Goal: Transaction & Acquisition: Purchase product/service

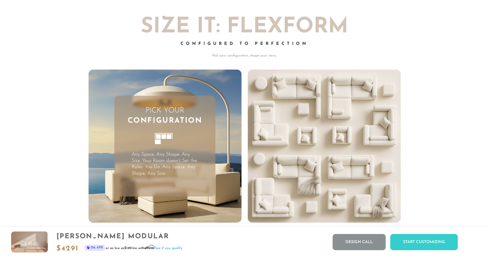
scroll to position [1491, 0]
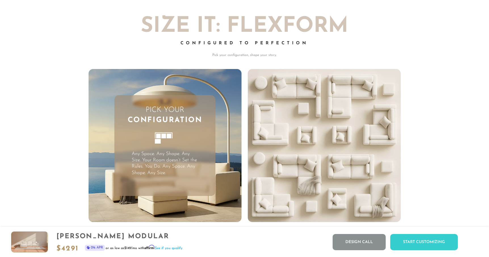
click at [115, 240] on div "[PERSON_NAME] Modular" at bounding box center [119, 237] width 126 height 8
click at [115, 236] on div "[PERSON_NAME] Modular" at bounding box center [119, 237] width 126 height 8
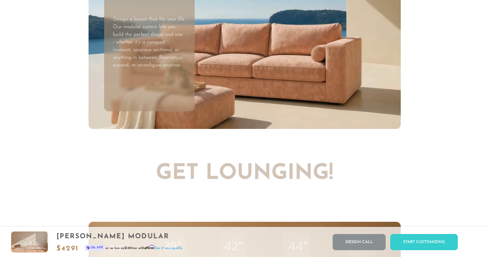
scroll to position [1821, 0]
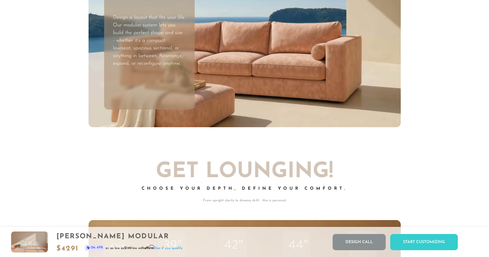
click at [409, 250] on div "[PERSON_NAME] Modular $ 4291 0% APR or as low as $149 /mo with Affirm . See if …" at bounding box center [244, 242] width 489 height 30
click at [408, 243] on div "Start Customizing" at bounding box center [424, 242] width 68 height 16
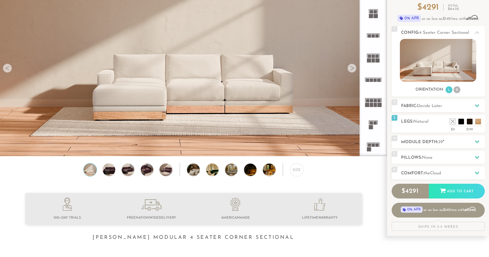
scroll to position [0, 0]
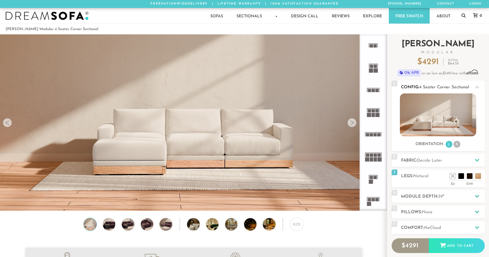
click at [457, 146] on li "R" at bounding box center [457, 144] width 7 height 7
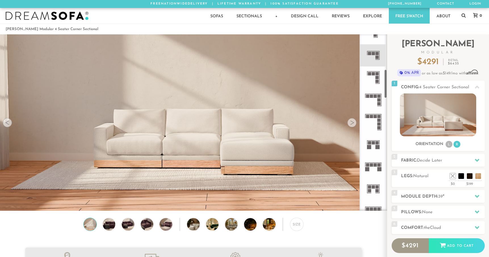
scroll to position [187, 0]
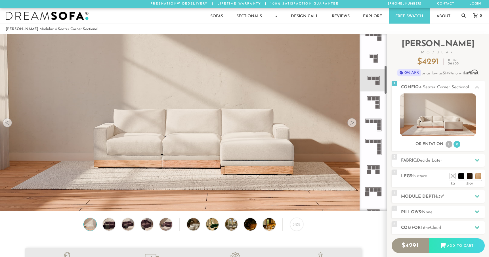
click at [373, 119] on icon at bounding box center [373, 125] width 22 height 22
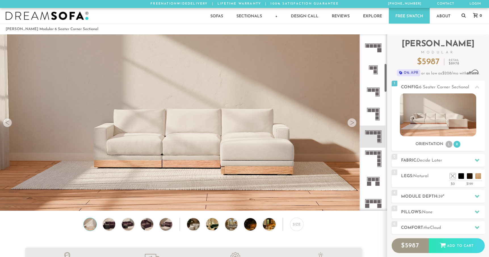
scroll to position [175, 0]
click at [374, 117] on icon at bounding box center [373, 114] width 22 height 22
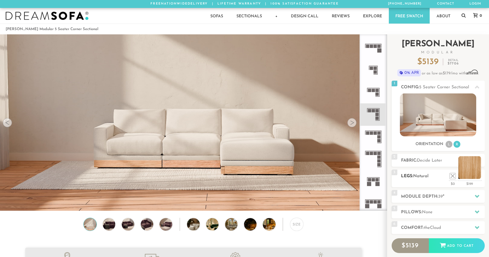
click at [480, 175] on li at bounding box center [470, 167] width 23 height 23
click at [480, 177] on li at bounding box center [470, 167] width 23 height 23
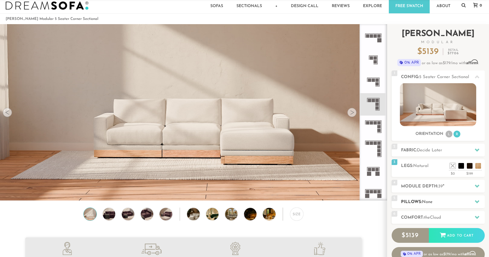
click at [449, 205] on h2 "Pillows: None" at bounding box center [443, 202] width 84 height 7
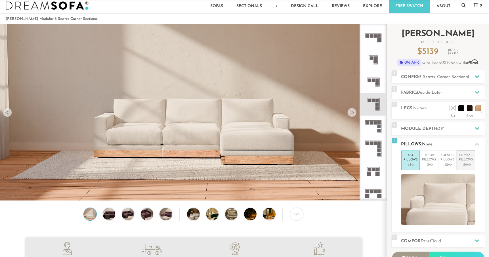
click at [464, 161] on p "Lumbar Pillows" at bounding box center [466, 157] width 14 height 9
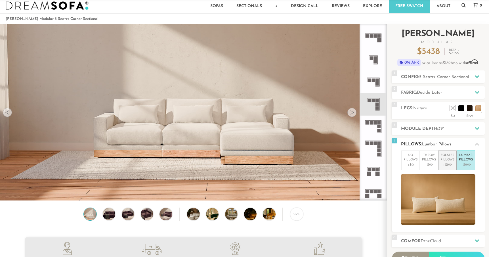
click at [447, 163] on p "+$199" at bounding box center [448, 164] width 14 height 5
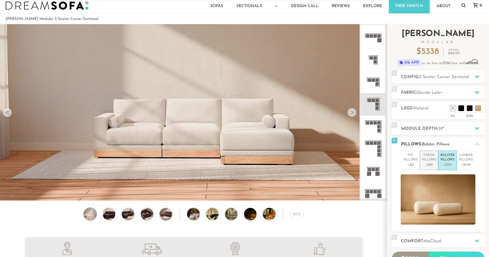
click at [434, 164] on p "+$99" at bounding box center [429, 164] width 14 height 5
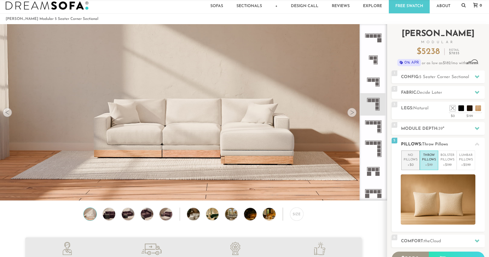
click at [411, 165] on p "+$0" at bounding box center [411, 164] width 14 height 5
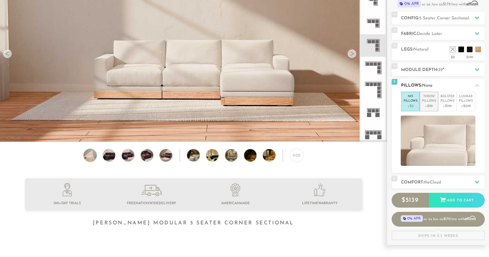
scroll to position [72, 0]
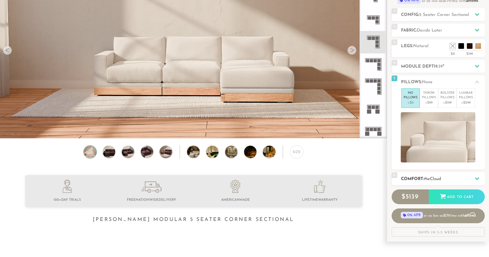
click at [421, 182] on div "6 Comfort: the Cloud soft" at bounding box center [438, 178] width 93 height 13
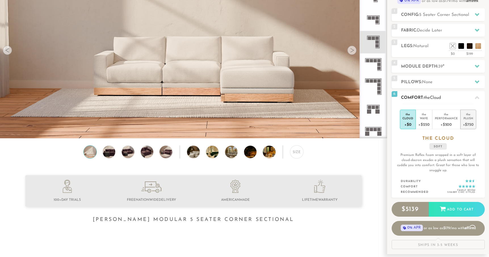
click at [468, 120] on div "Plush" at bounding box center [468, 118] width 11 height 4
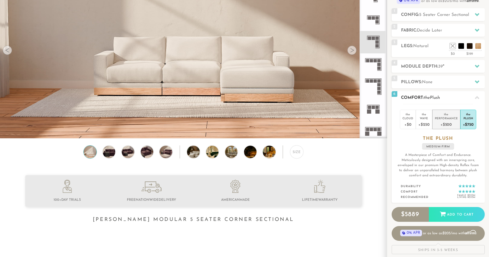
click at [446, 122] on div "+$500" at bounding box center [446, 124] width 23 height 8
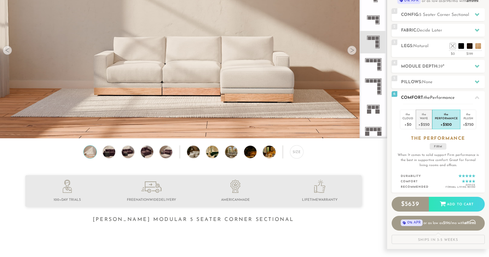
click at [426, 123] on div "+$250" at bounding box center [423, 124] width 11 height 8
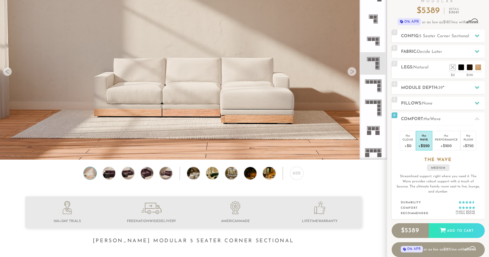
scroll to position [49, 0]
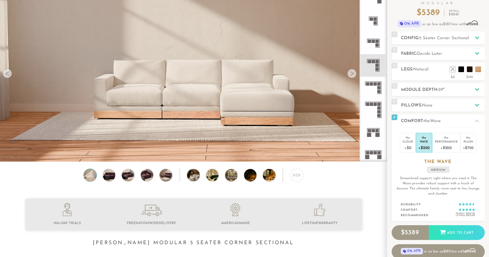
click at [355, 72] on div at bounding box center [352, 73] width 9 height 9
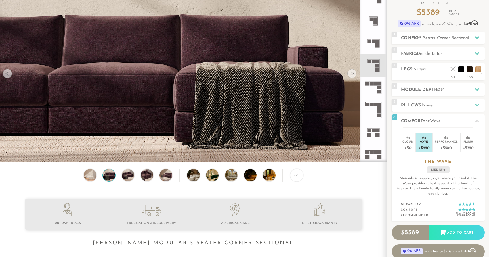
click at [351, 74] on div at bounding box center [352, 73] width 9 height 9
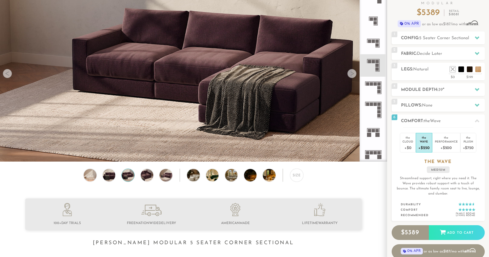
click at [351, 74] on div at bounding box center [352, 73] width 9 height 9
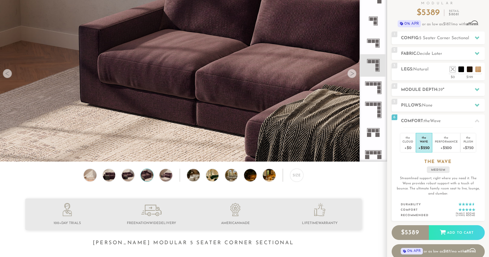
click at [351, 74] on div at bounding box center [352, 73] width 9 height 9
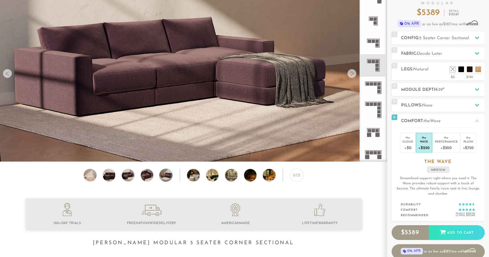
click at [351, 74] on div at bounding box center [352, 73] width 9 height 9
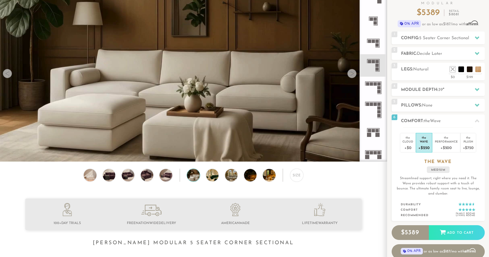
click at [352, 75] on div at bounding box center [352, 73] width 9 height 9
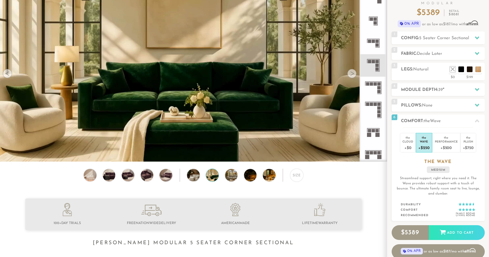
click at [352, 75] on div at bounding box center [352, 73] width 9 height 9
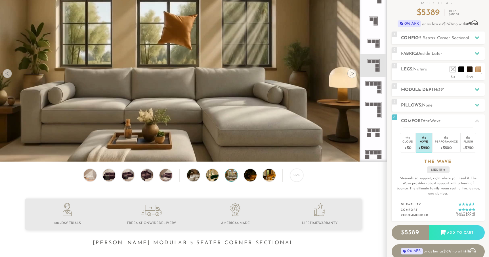
click at [352, 75] on div at bounding box center [352, 73] width 9 height 9
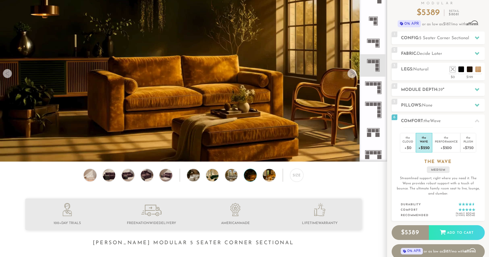
click at [352, 75] on div at bounding box center [352, 73] width 9 height 9
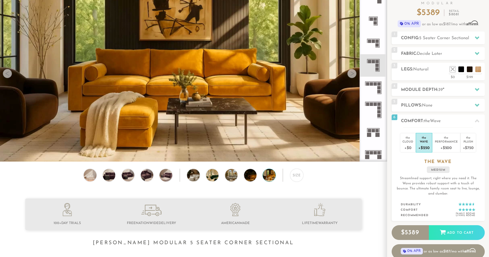
click at [352, 75] on div at bounding box center [352, 73] width 9 height 9
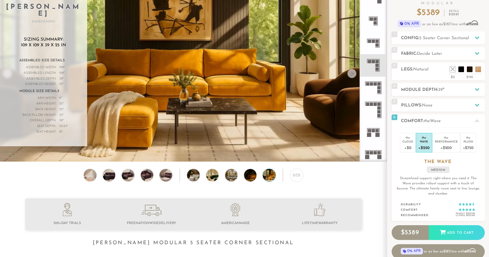
click at [352, 75] on div at bounding box center [352, 73] width 9 height 9
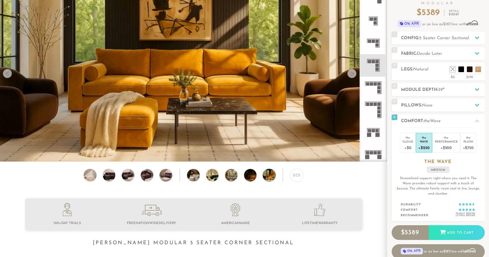
click at [352, 75] on div at bounding box center [352, 73] width 9 height 9
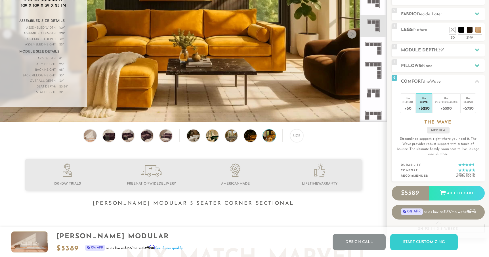
scroll to position [87, 0]
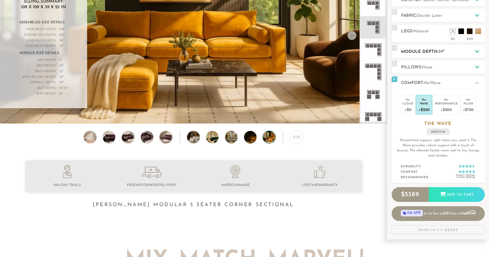
click at [420, 57] on div "4 Module Depth: 39 "" at bounding box center [438, 51] width 93 height 13
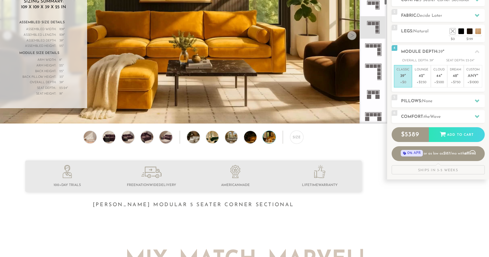
scroll to position [73, 0]
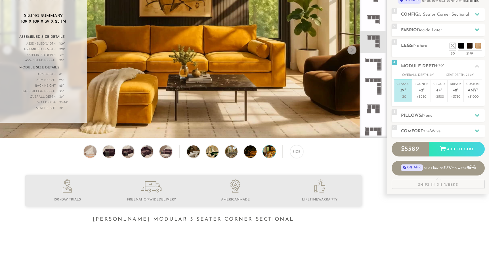
click at [323, 154] on div "Size" at bounding box center [193, 153] width 387 height 16
click at [108, 152] on img at bounding box center [109, 151] width 15 height 12
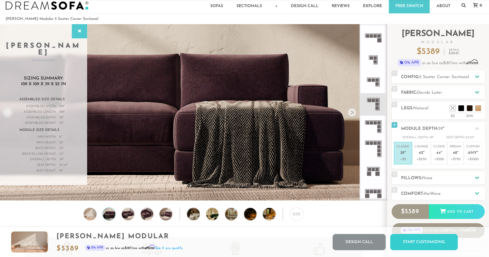
scroll to position [0, 0]
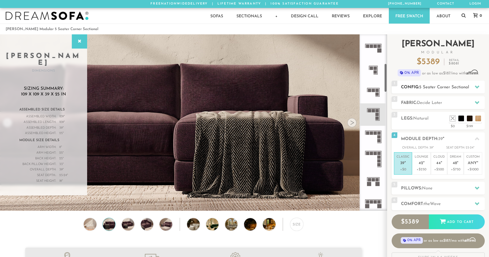
click at [434, 83] on div "1 Config: 5 Seater Corner Sectional R" at bounding box center [438, 87] width 93 height 13
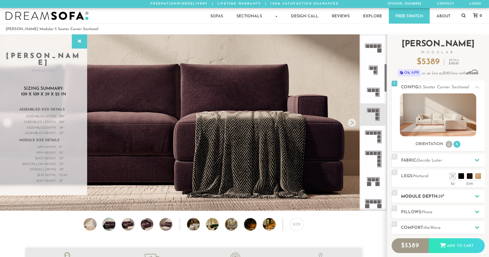
click at [423, 191] on div "4 Module Depth: 39 "" at bounding box center [438, 196] width 93 height 13
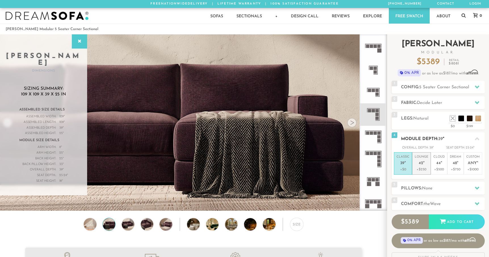
click at [422, 173] on li "Lounge 42 " +$250" at bounding box center [421, 163] width 19 height 22
click at [404, 169] on p "+$0" at bounding box center [403, 169] width 13 height 5
